Goal: Task Accomplishment & Management: Manage account settings

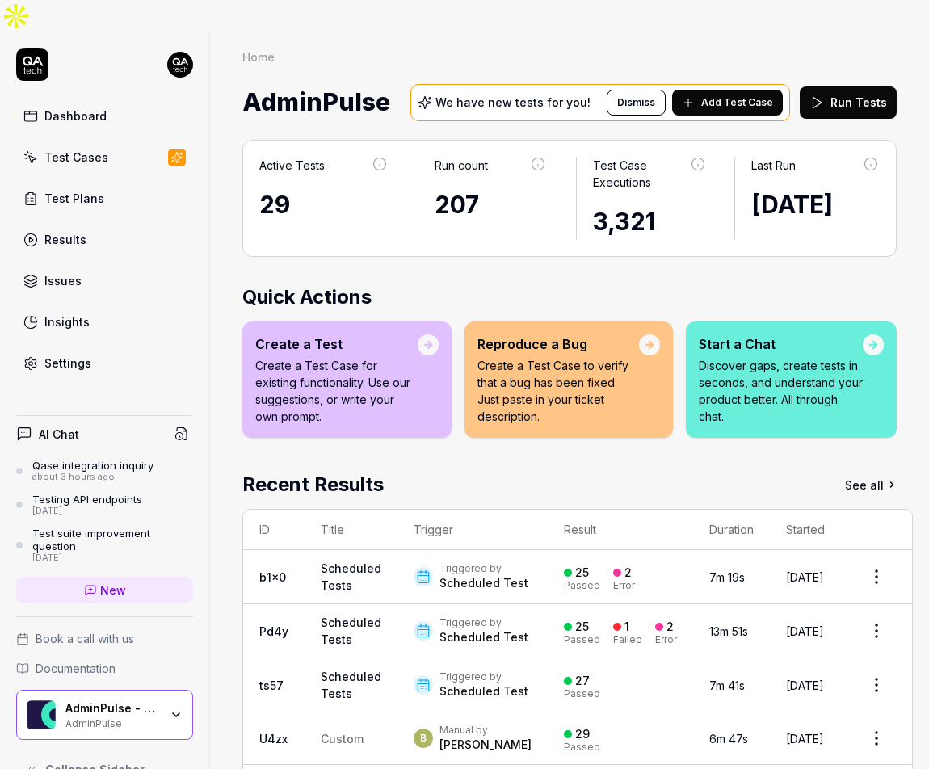
click at [95, 107] on div "Dashboard" at bounding box center [75, 115] width 62 height 17
click at [795, 399] on div "Start a Chat Discover gaps, create tests in seconds, and understand your produc…" at bounding box center [791, 380] width 211 height 116
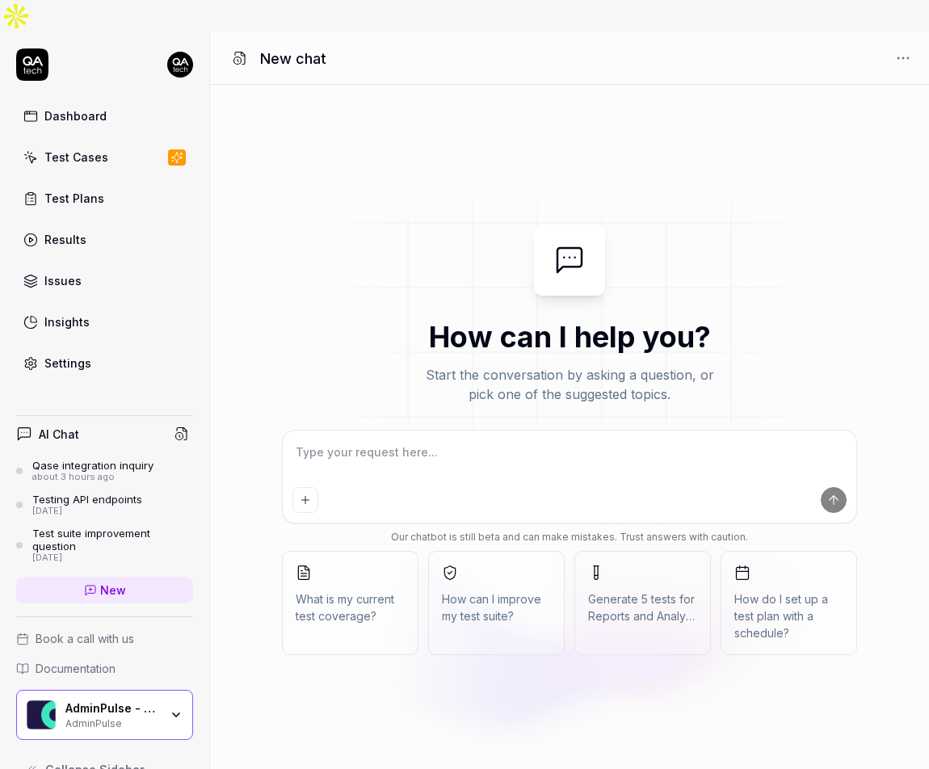
type textarea "*"
click at [110, 100] on link "Dashboard" at bounding box center [104, 116] width 177 height 32
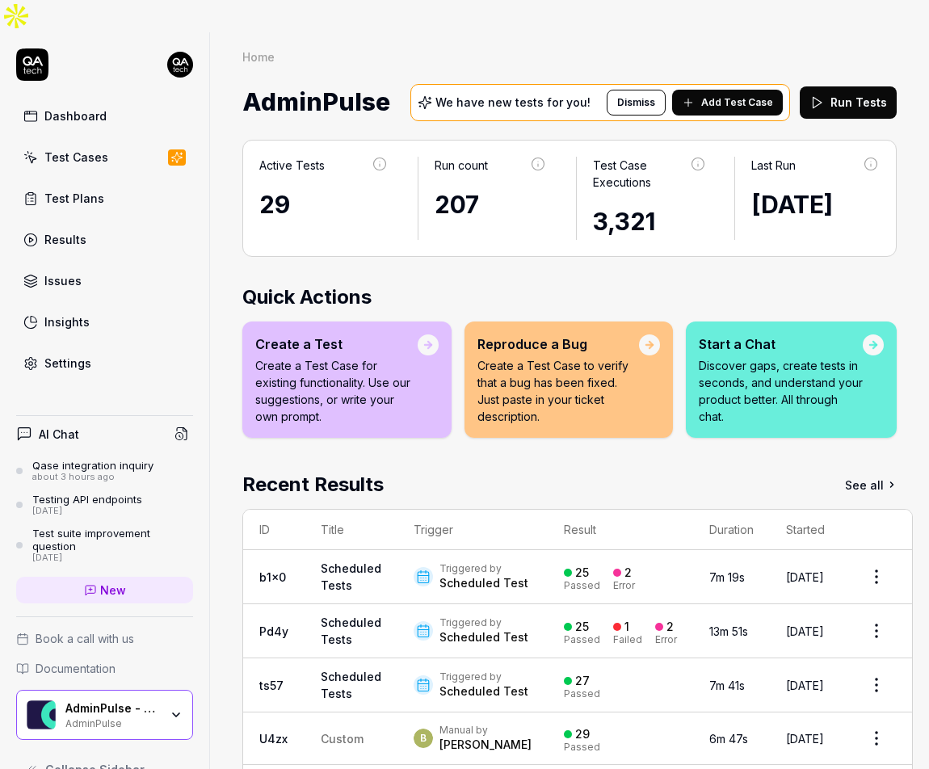
click at [100, 347] on link "Settings" at bounding box center [104, 363] width 177 height 32
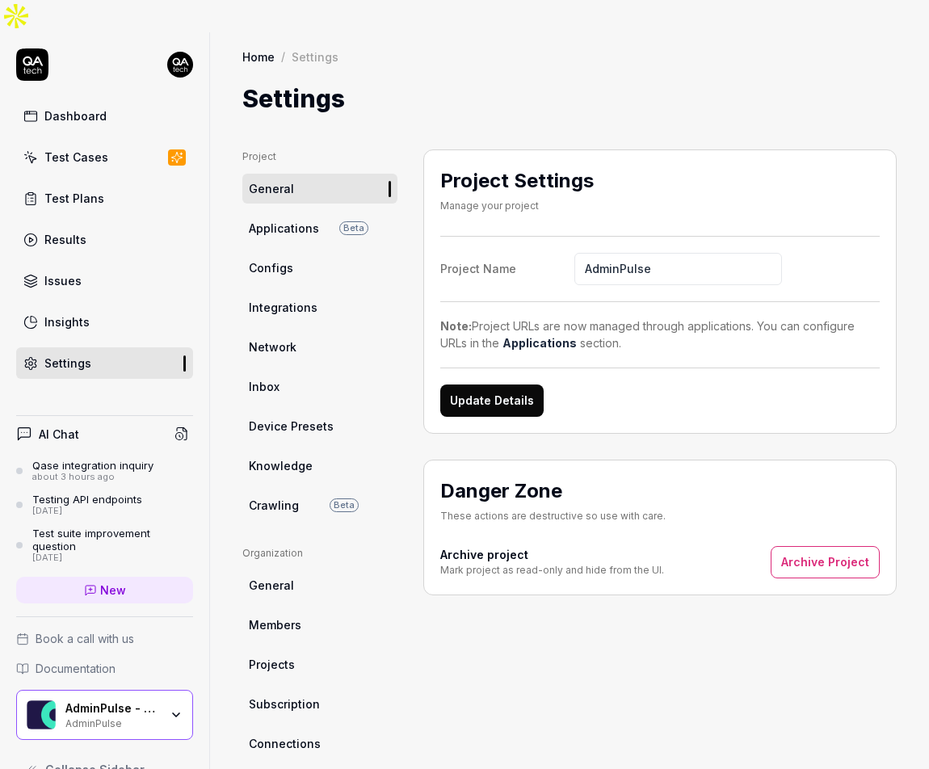
click at [289, 299] on span "Integrations" at bounding box center [283, 307] width 69 height 17
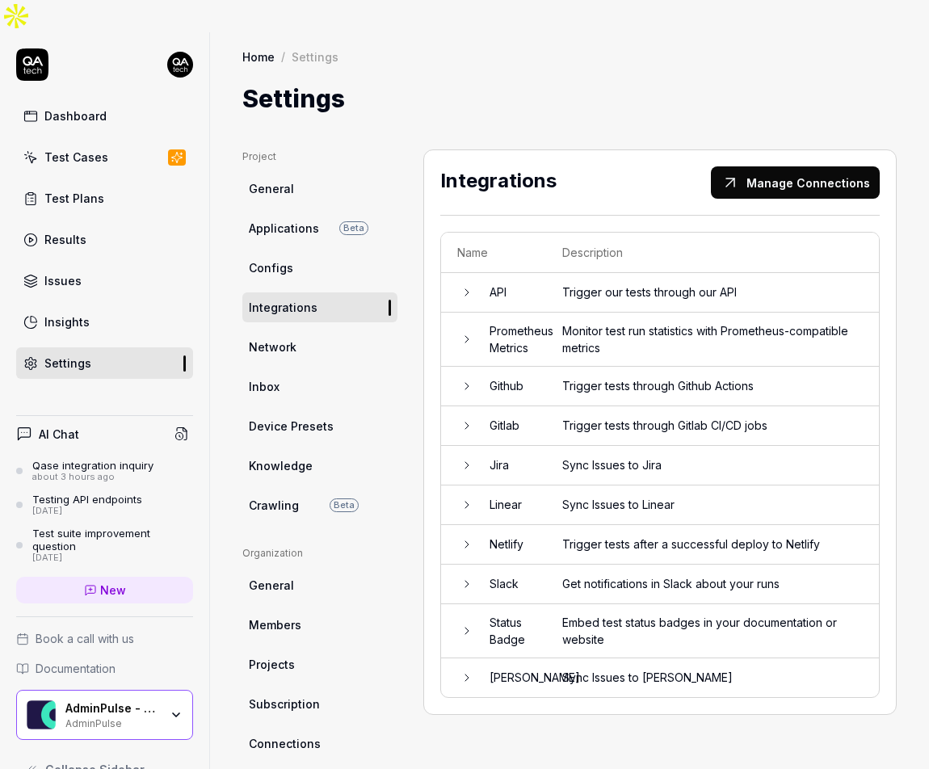
click at [456, 313] on td at bounding box center [457, 340] width 32 height 54
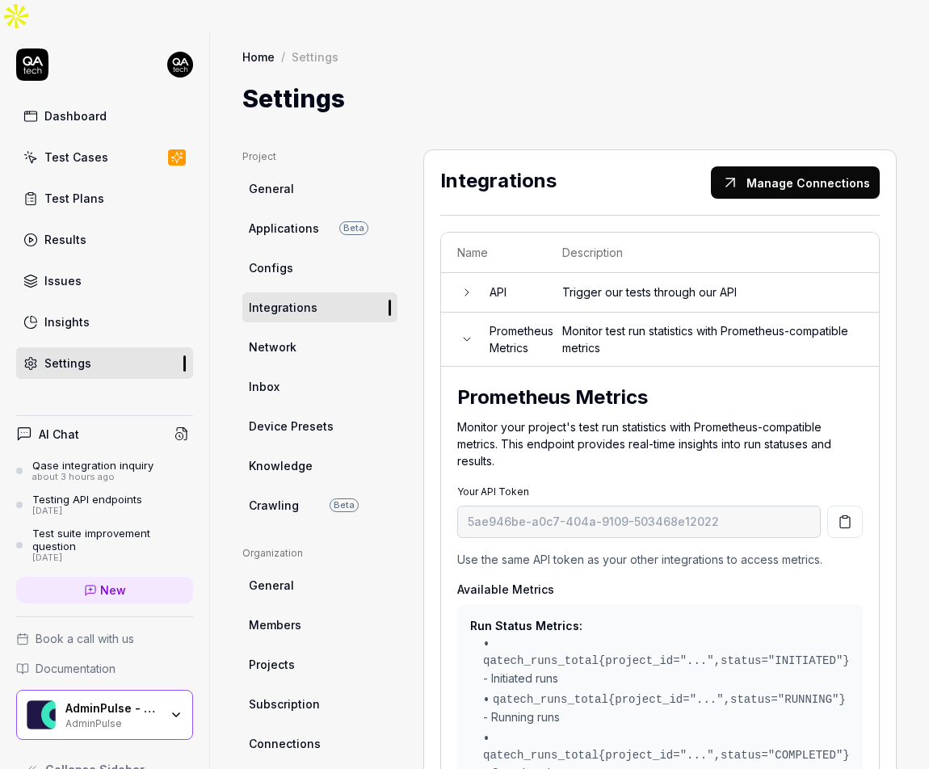
click at [456, 313] on td at bounding box center [457, 340] width 32 height 54
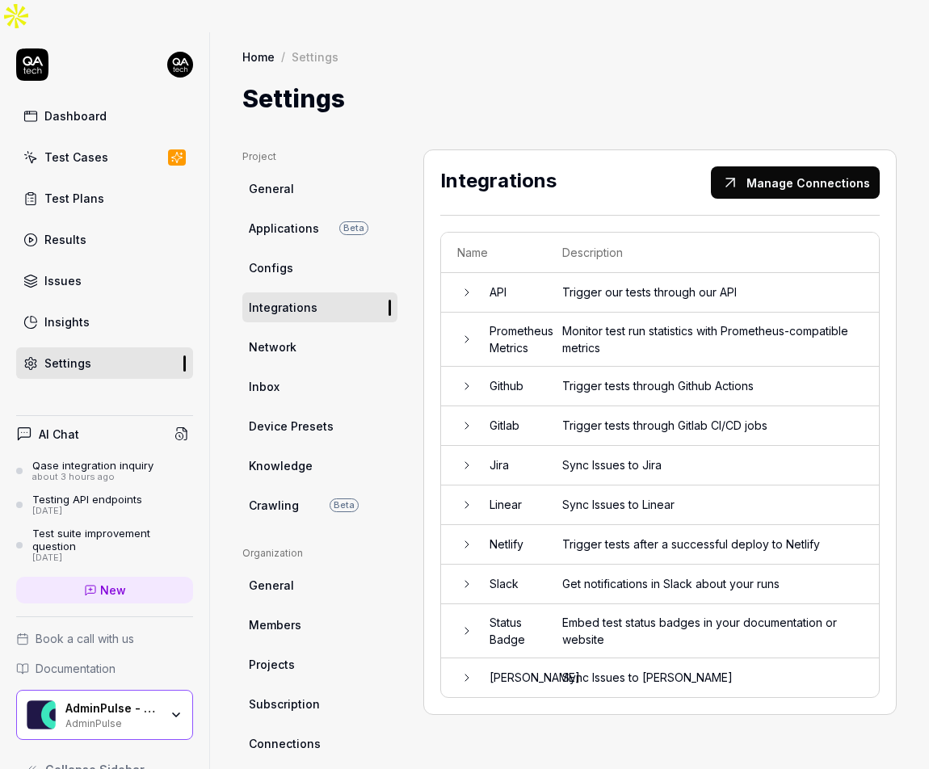
click at [459, 273] on td at bounding box center [457, 293] width 32 height 40
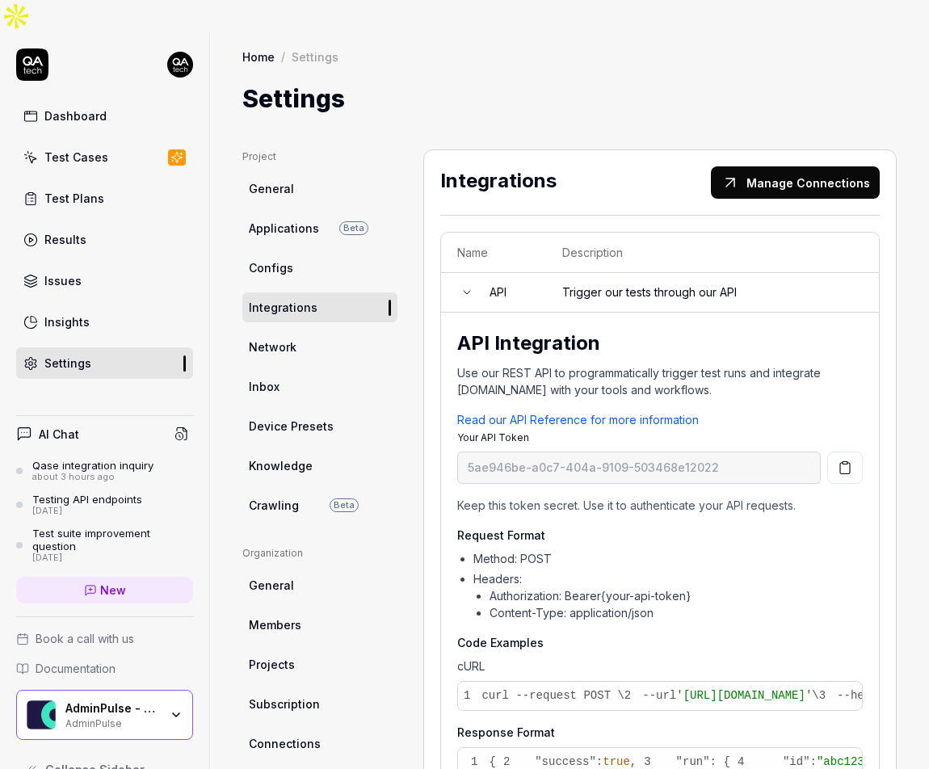
click at [459, 273] on td at bounding box center [457, 293] width 32 height 40
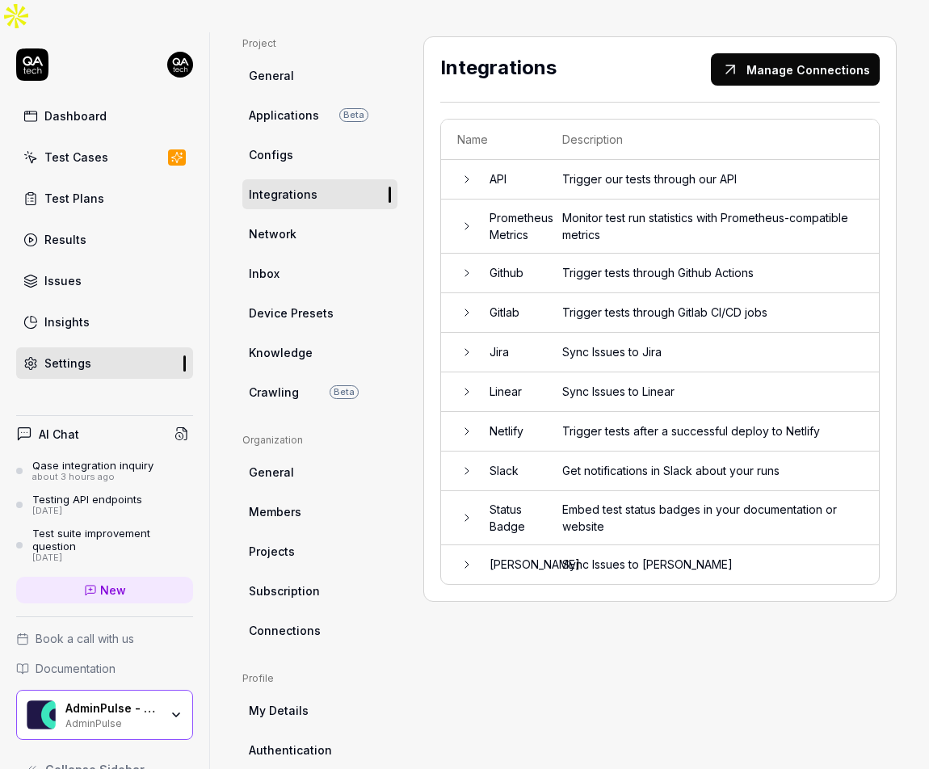
scroll to position [173, 0]
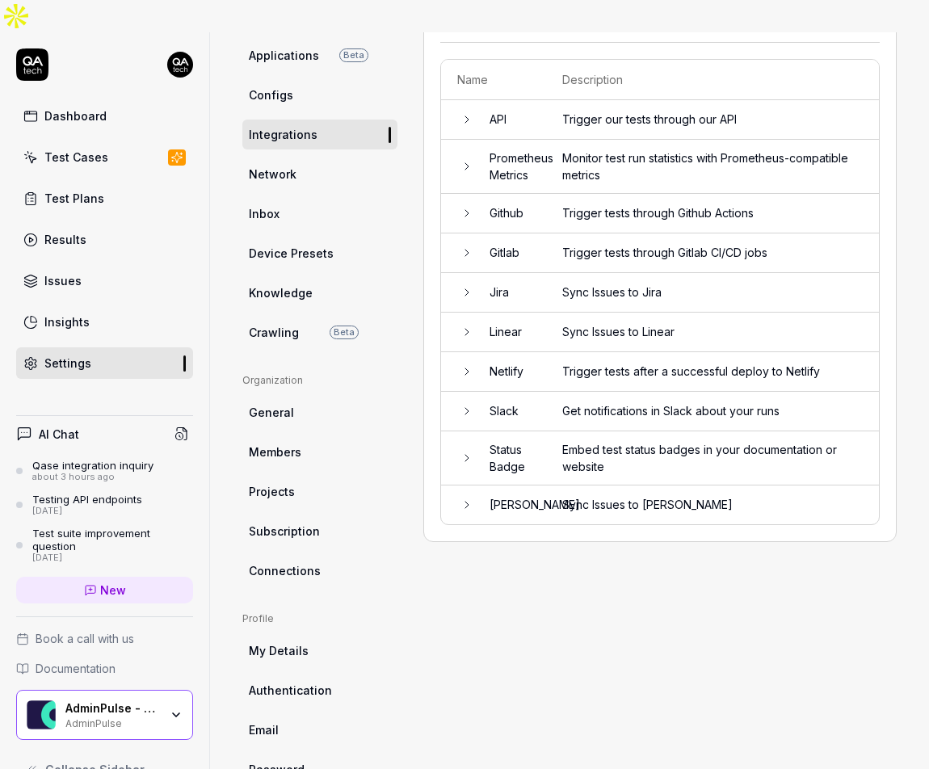
click at [465, 498] on icon at bounding box center [467, 504] width 13 height 13
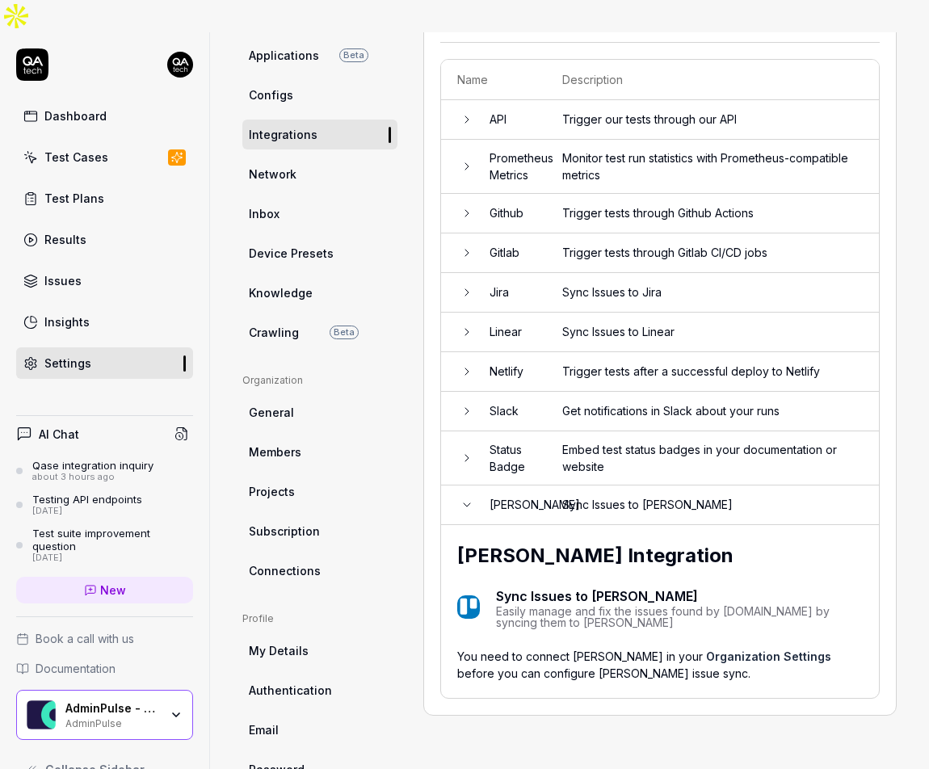
scroll to position [117, 0]
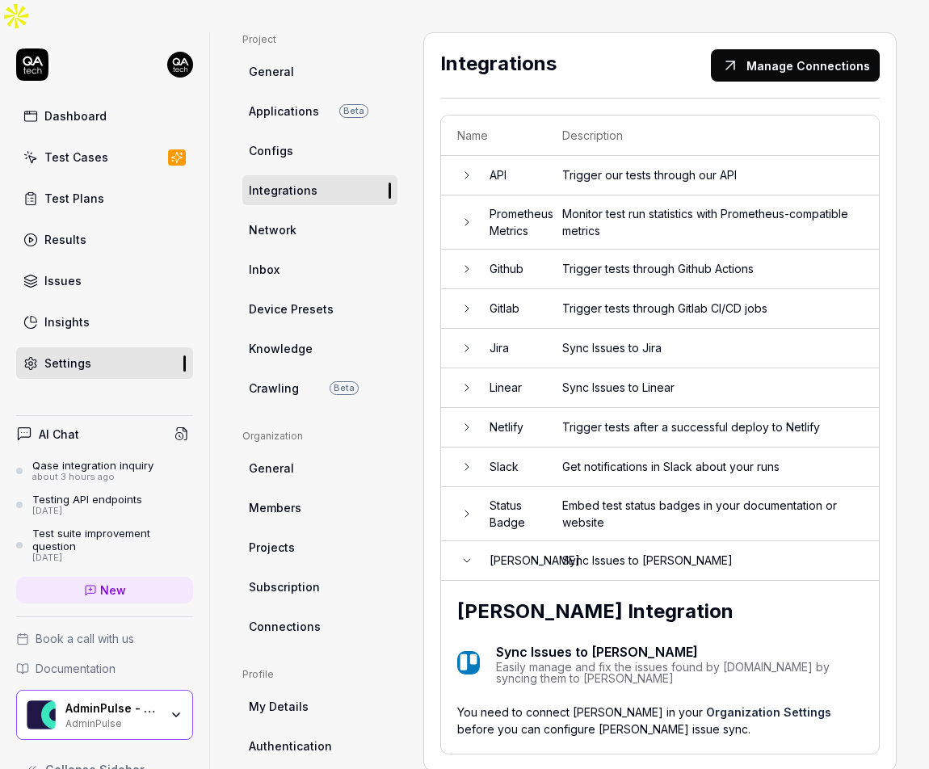
click at [465, 541] on td at bounding box center [457, 561] width 32 height 40
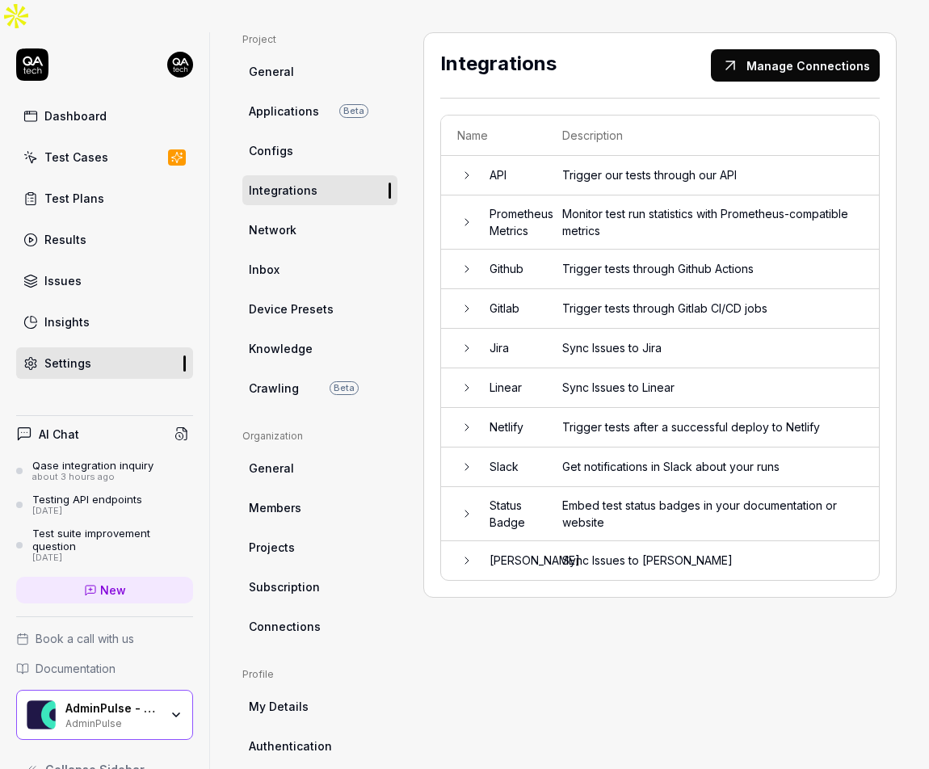
click at [95, 107] on div "Dashboard" at bounding box center [75, 115] width 62 height 17
